Goal: Information Seeking & Learning: Learn about a topic

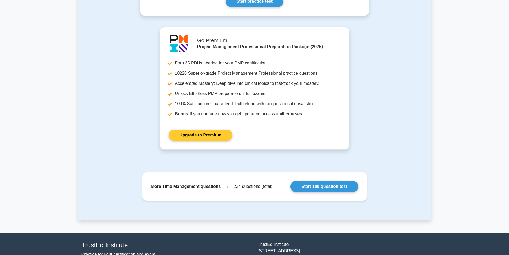
scroll to position [321, 0]
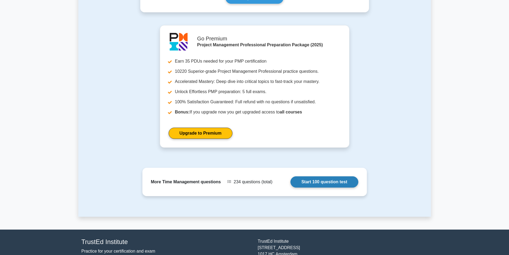
click at [325, 178] on link "Start 100 question test" at bounding box center [324, 181] width 68 height 11
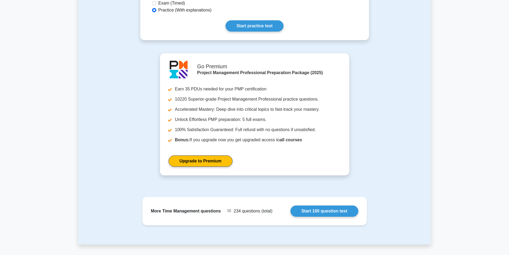
scroll to position [291, 0]
